Goal: Find specific page/section: Find specific page/section

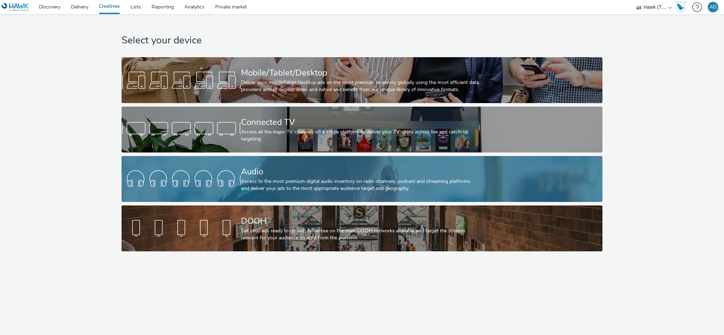
click at [271, 178] on div "Access to the most premium digital audio inventory on radio channels, podcast a…" at bounding box center [360, 185] width 239 height 14
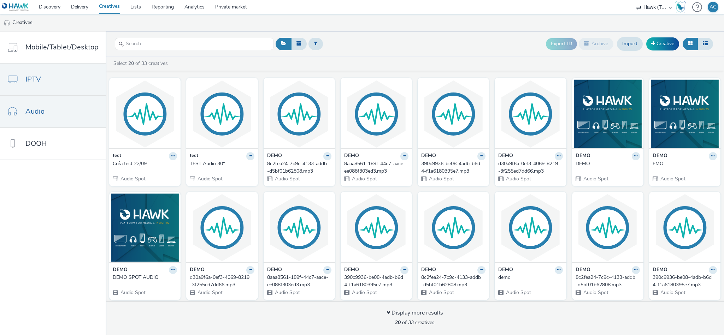
click at [38, 79] on span "IPTV" at bounding box center [33, 79] width 16 height 10
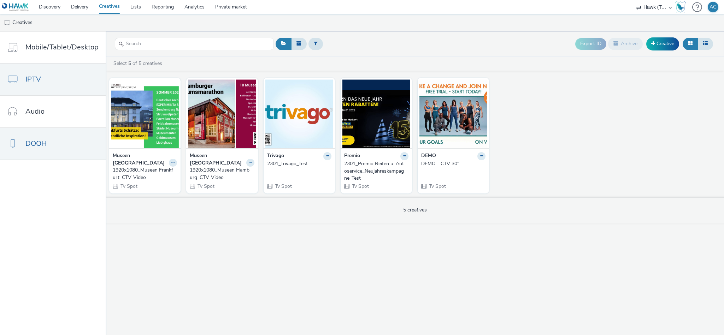
click at [51, 141] on link "DOOH" at bounding box center [53, 144] width 106 height 32
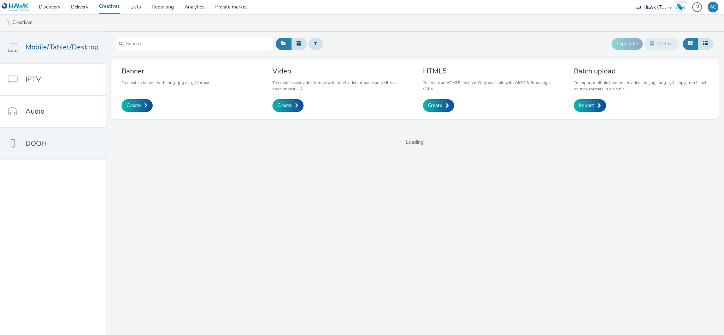
click at [58, 37] on link "Mobile/Tablet/Desktop" at bounding box center [53, 47] width 106 height 32
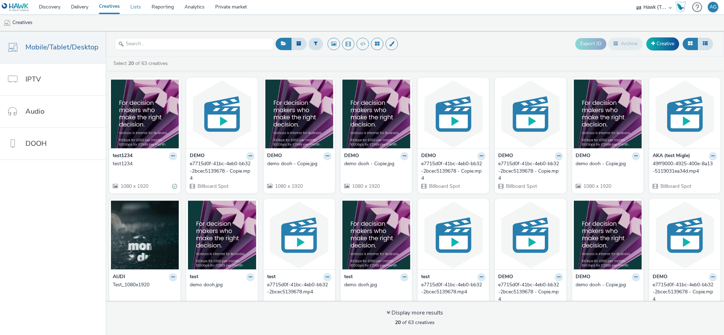
click at [138, 6] on link "Lists" at bounding box center [135, 7] width 21 height 14
